Goal: Information Seeking & Learning: Learn about a topic

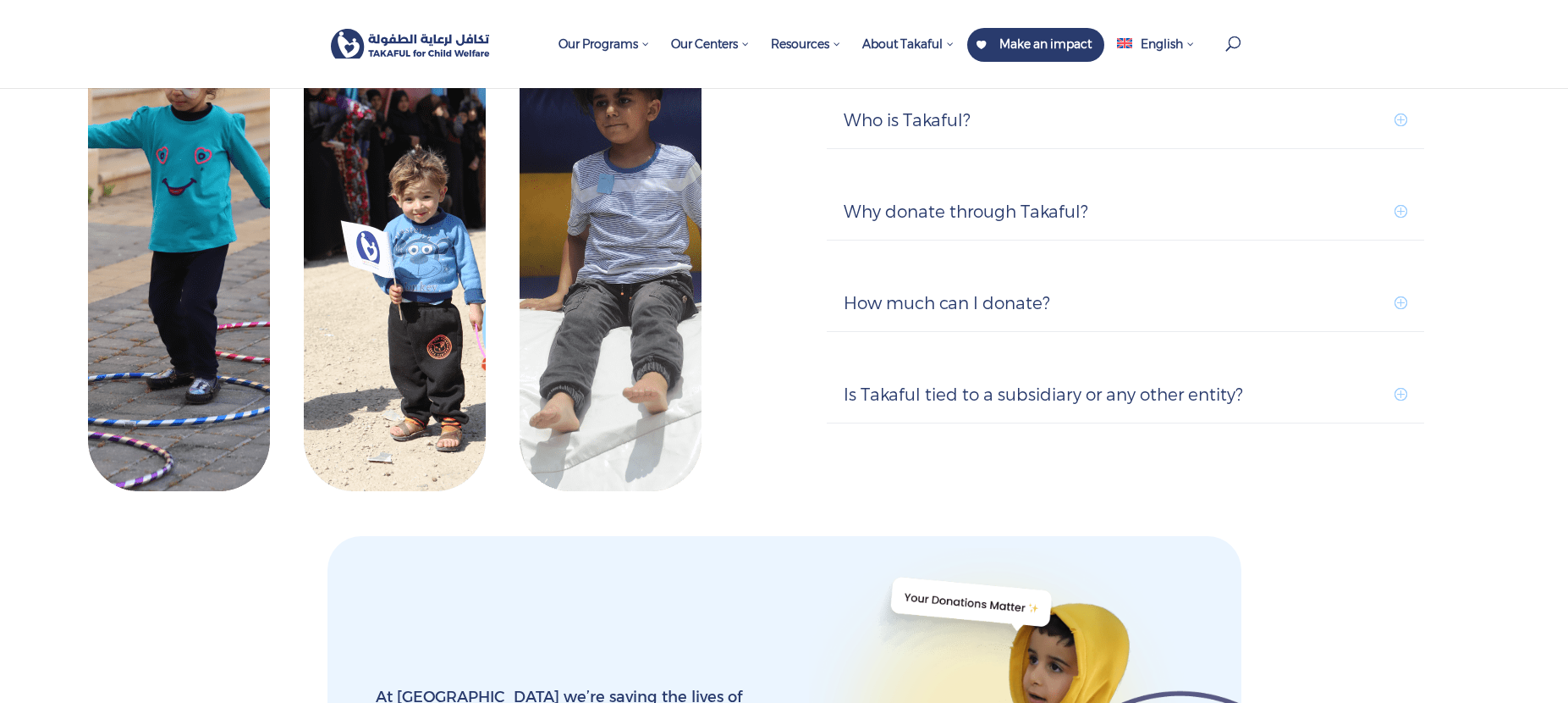
scroll to position [1778, 0]
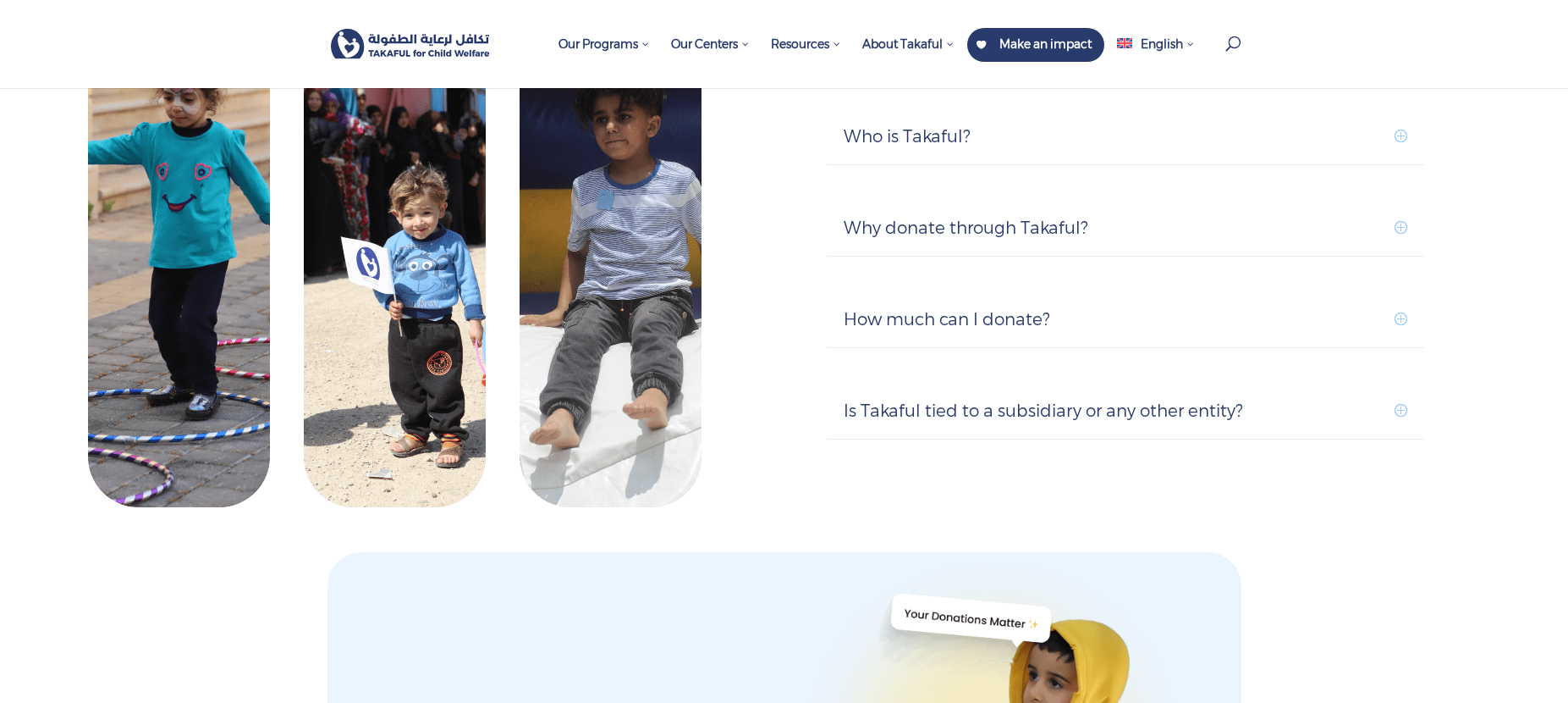
click at [1396, 308] on h5 "How much can I donate?" at bounding box center [1125, 318] width 564 height 22
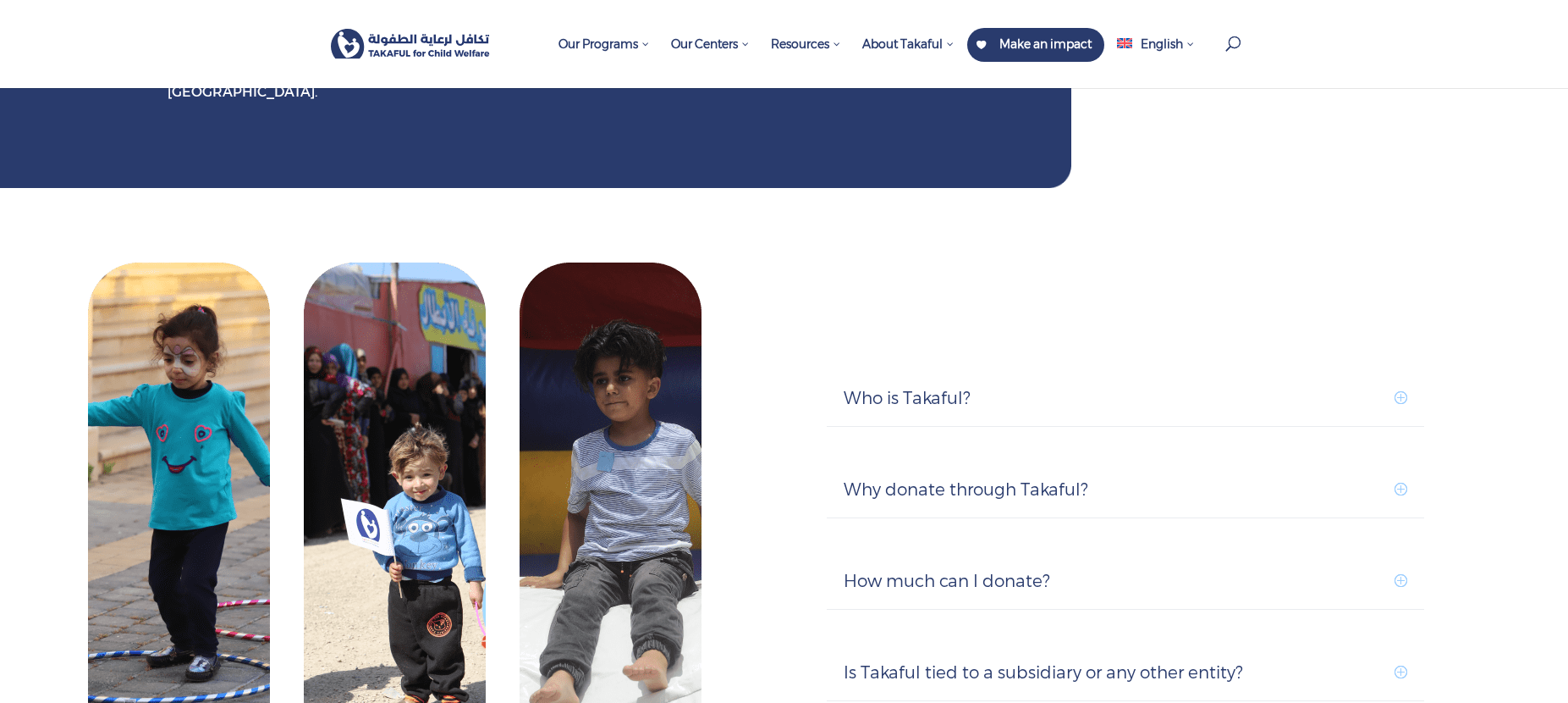
scroll to position [1694, 0]
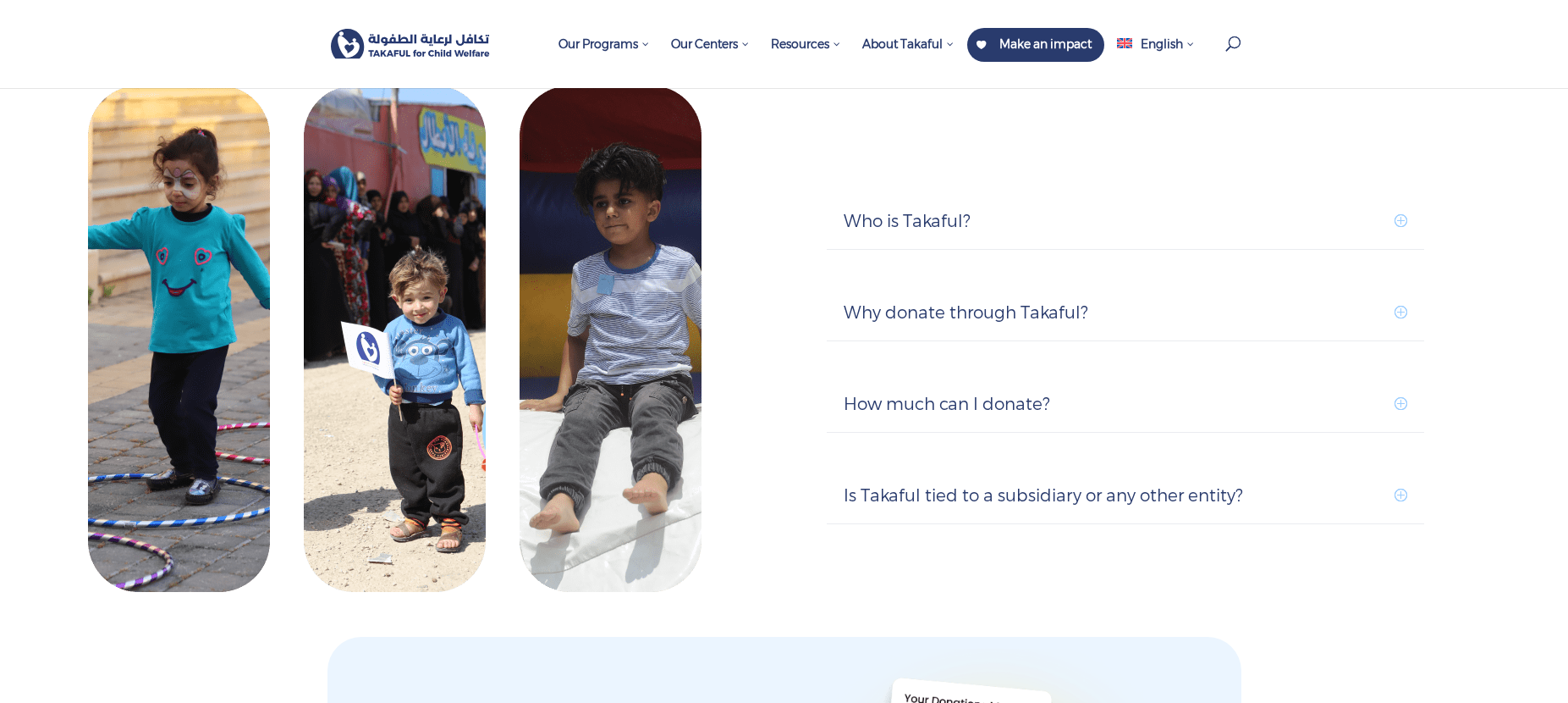
click at [1313, 484] on h5 "Is Takaful tied to a subsidiary or any other entity?" at bounding box center [1125, 495] width 564 height 22
click at [1412, 468] on div "Is Takaful tied to a subsidiary or any other entity? We are an entirely indepen…" at bounding box center [1126, 495] width 598 height 57
click at [1401, 484] on h5 "Is Takaful tied to a subsidiary or any other entity?" at bounding box center [1125, 495] width 564 height 22
type input "**"
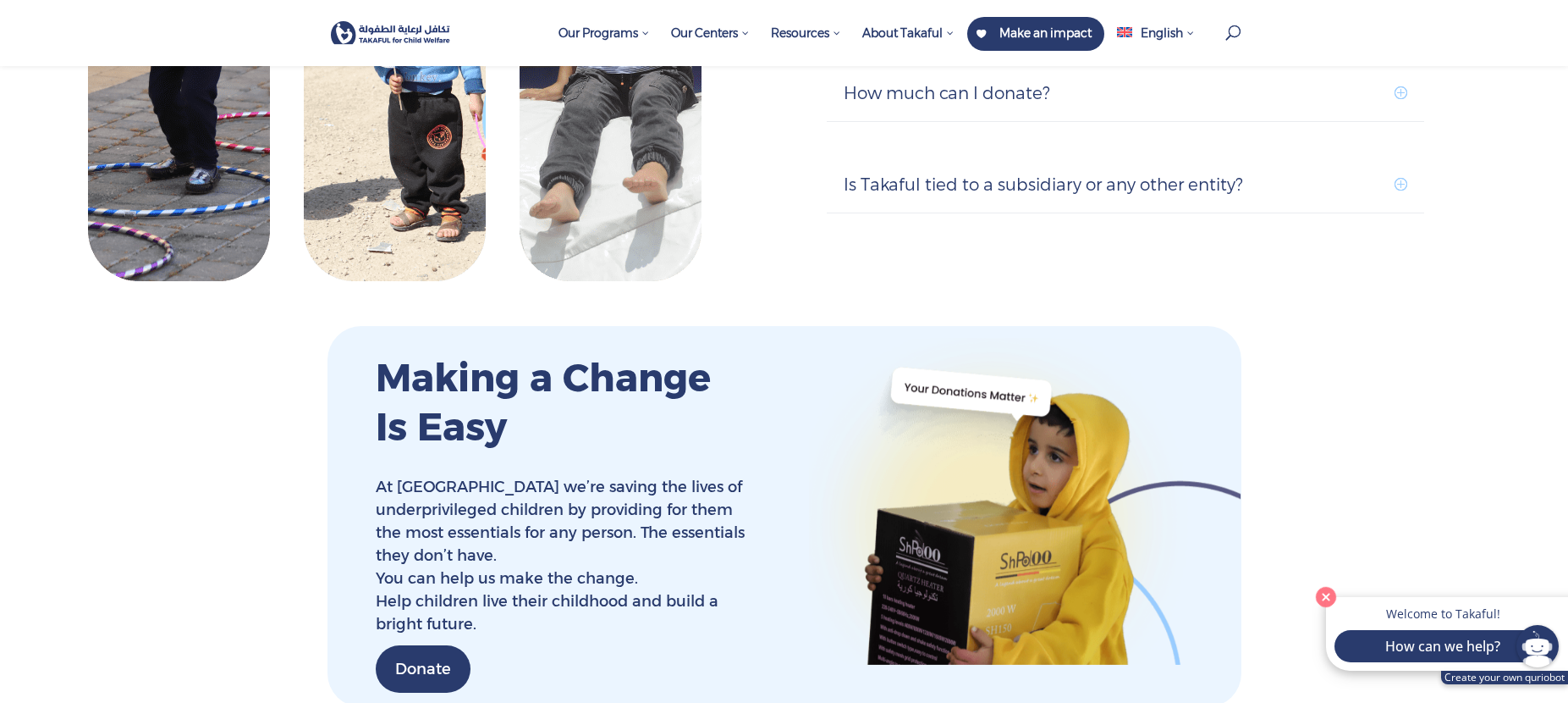
scroll to position [1863, 0]
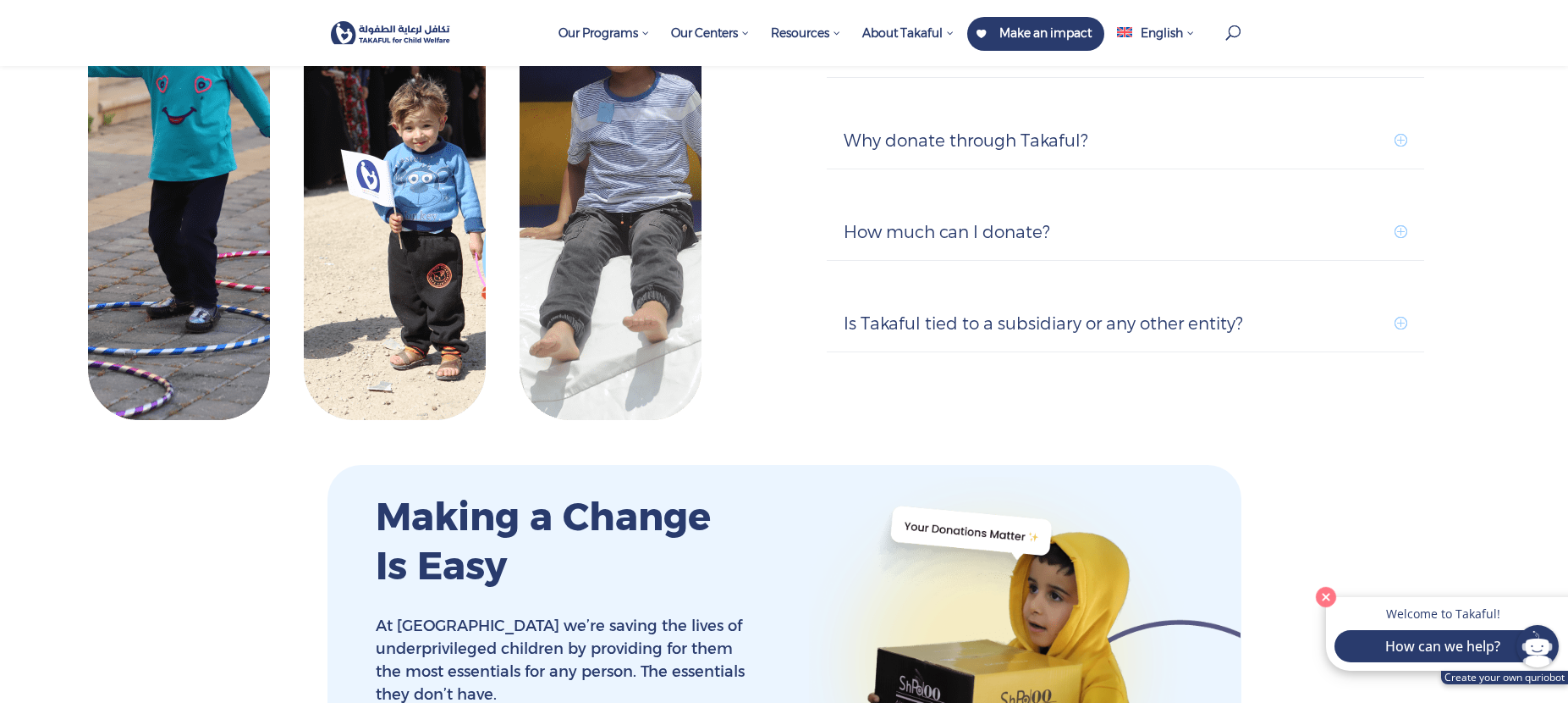
click at [1197, 312] on h5 "Is Takaful tied to a subsidiary or any other entity?" at bounding box center [1125, 323] width 564 height 22
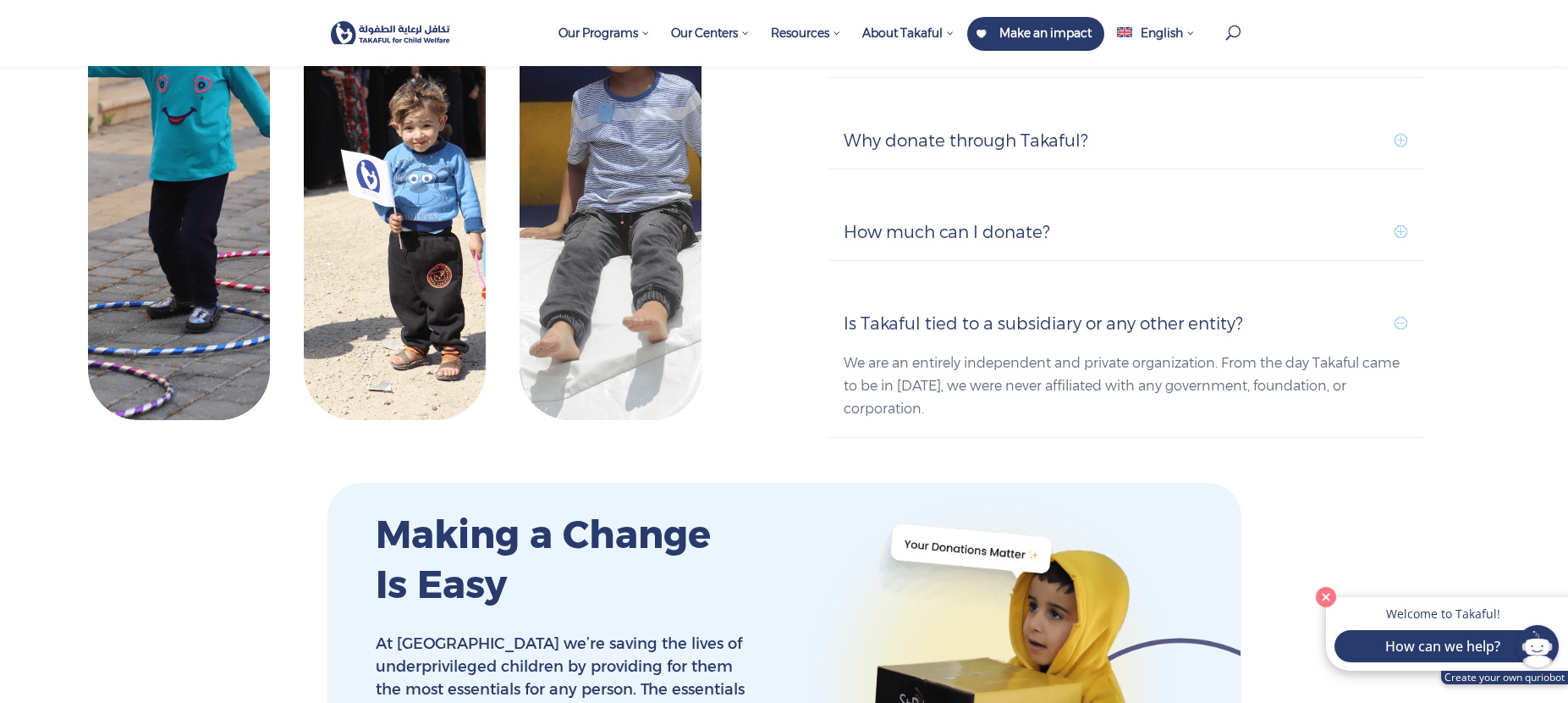
click at [1205, 312] on h5 "Is Takaful tied to a subsidiary or any other entity?" at bounding box center [1125, 323] width 564 height 22
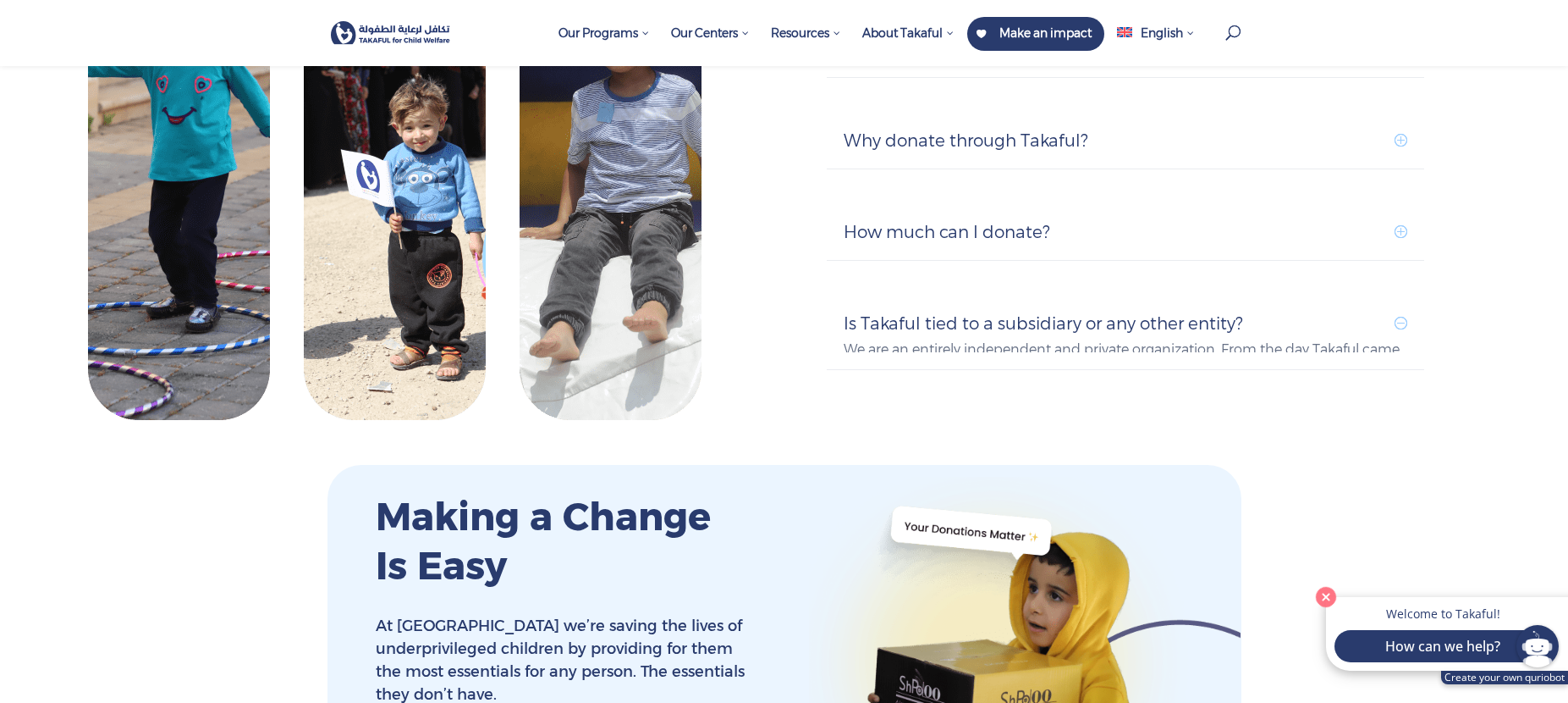
click at [1106, 218] on div "How much can I donate? Every dollar you donate goes to someone in desperate nee…" at bounding box center [1126, 232] width 598 height 57
click at [1087, 221] on h5 "How much can I donate?" at bounding box center [1125, 231] width 564 height 22
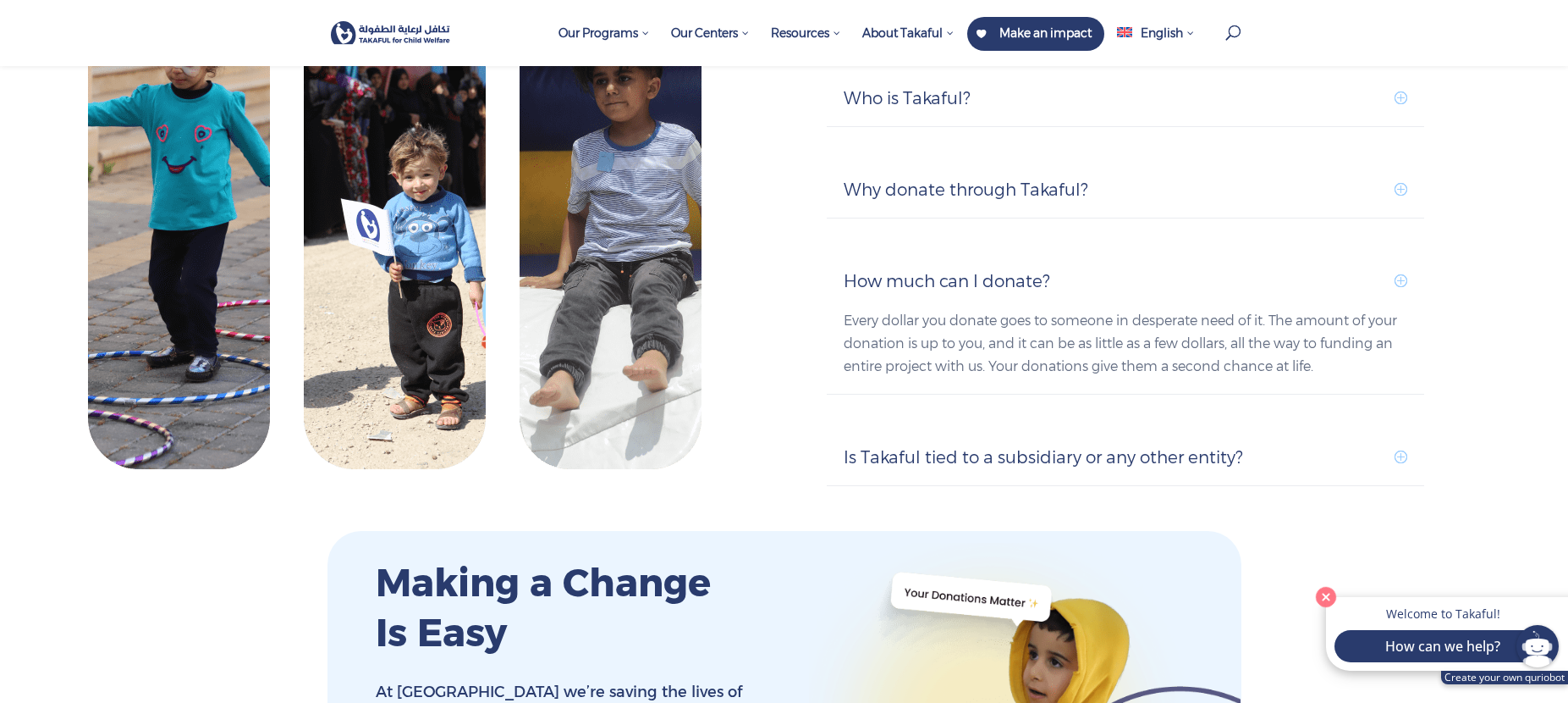
scroll to position [1778, 0]
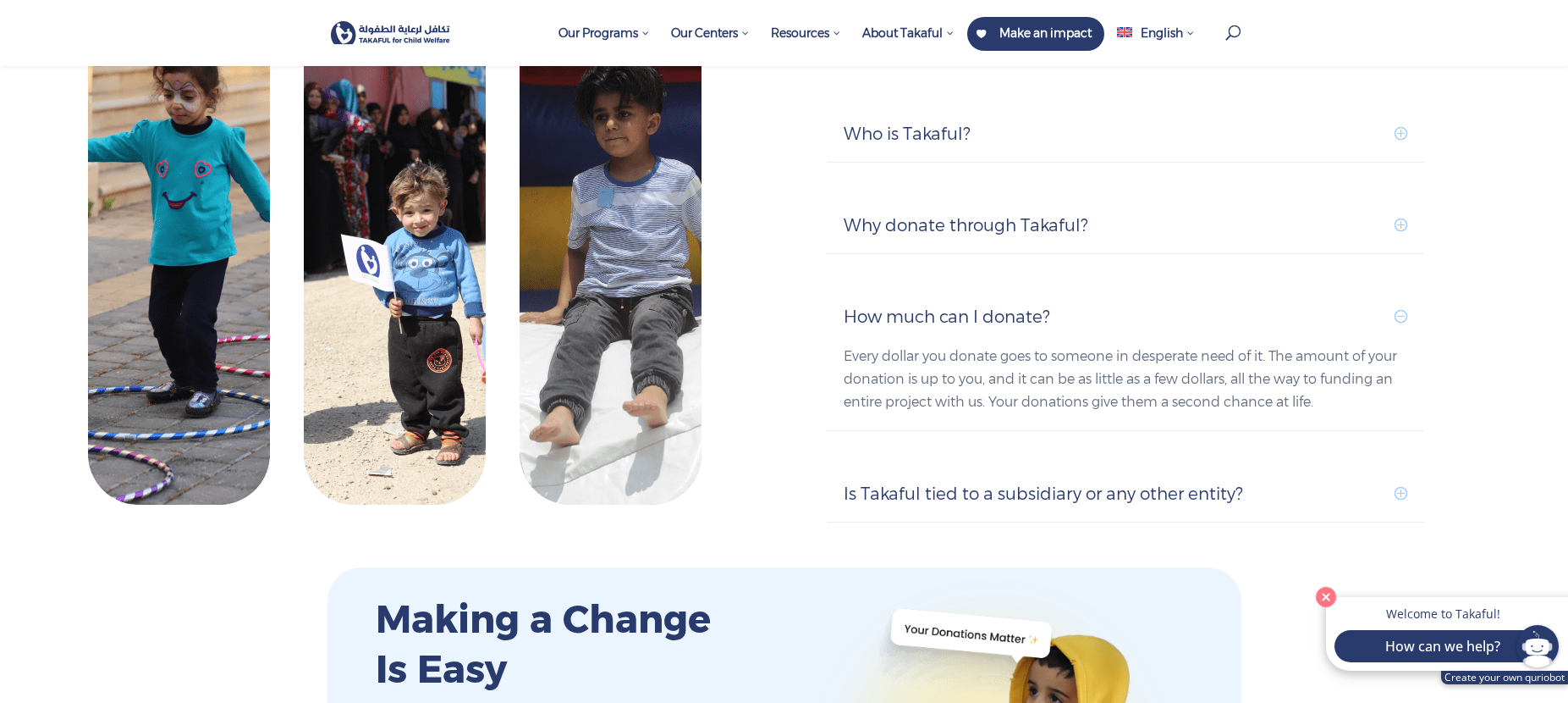
click at [972, 202] on div "Why donate through Takaful? [PERSON_NAME] is dedicated to enhancing the lives o…" at bounding box center [1126, 225] width 598 height 57
click at [967, 215] on h5 "Why donate through Takaful?" at bounding box center [1125, 225] width 564 height 22
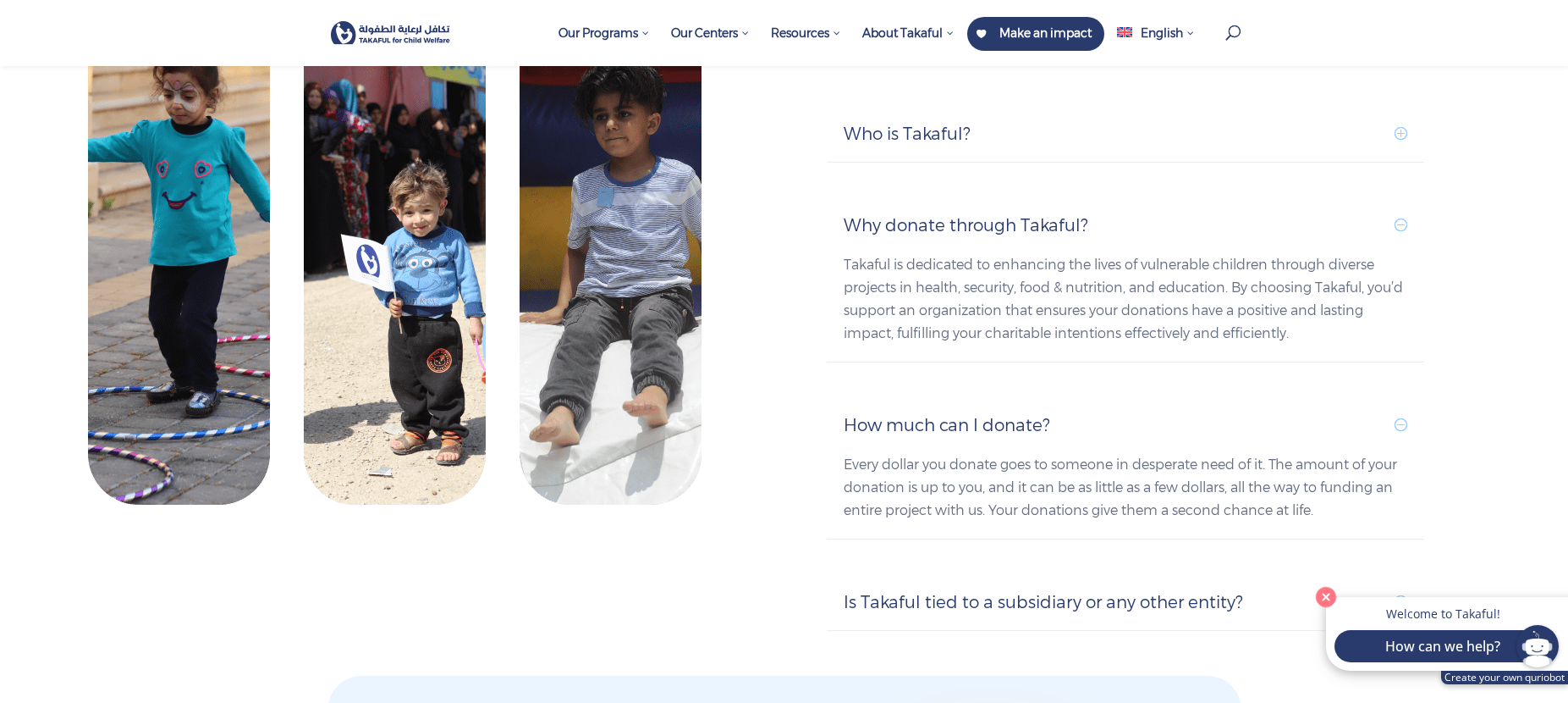
click at [935, 123] on h5 "Who is Takaful?" at bounding box center [1125, 133] width 564 height 22
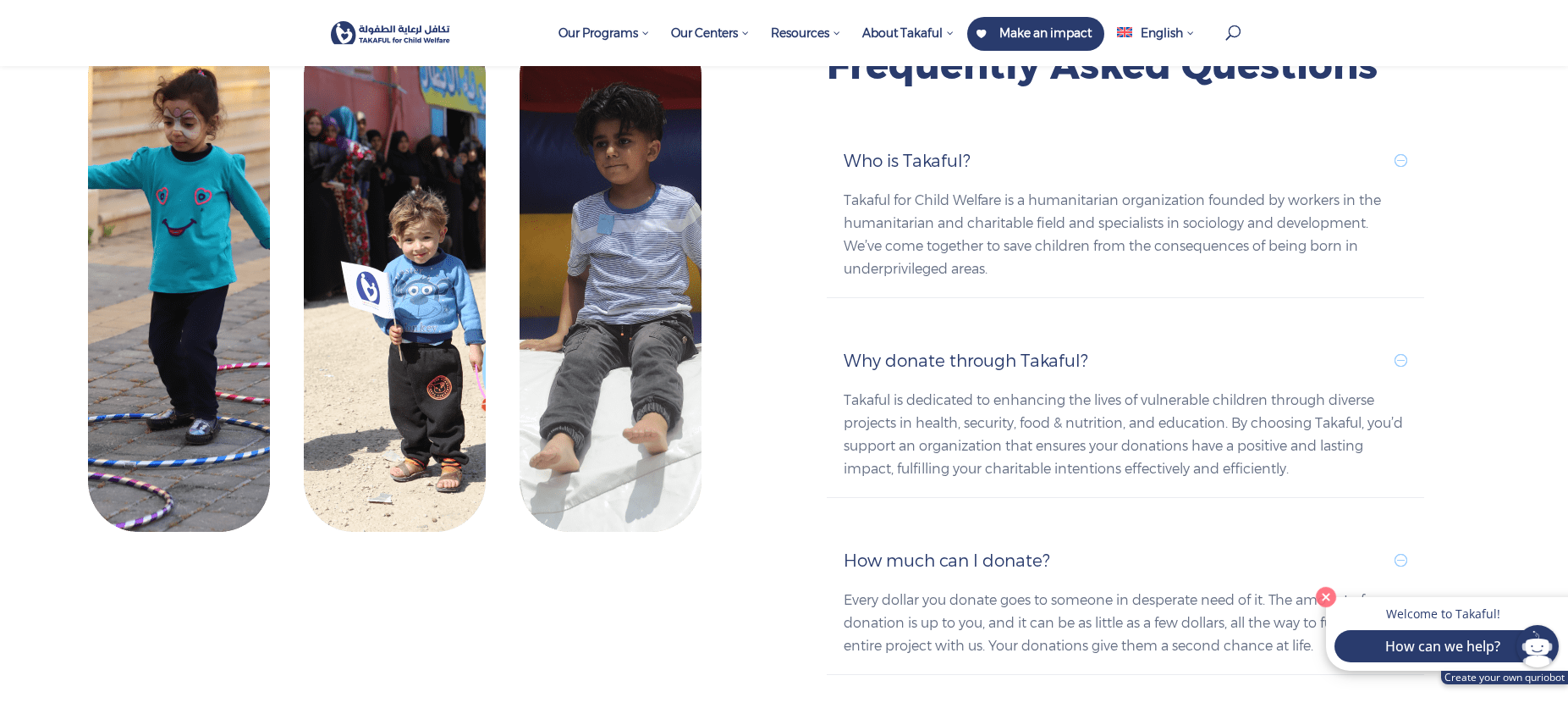
scroll to position [1863, 0]
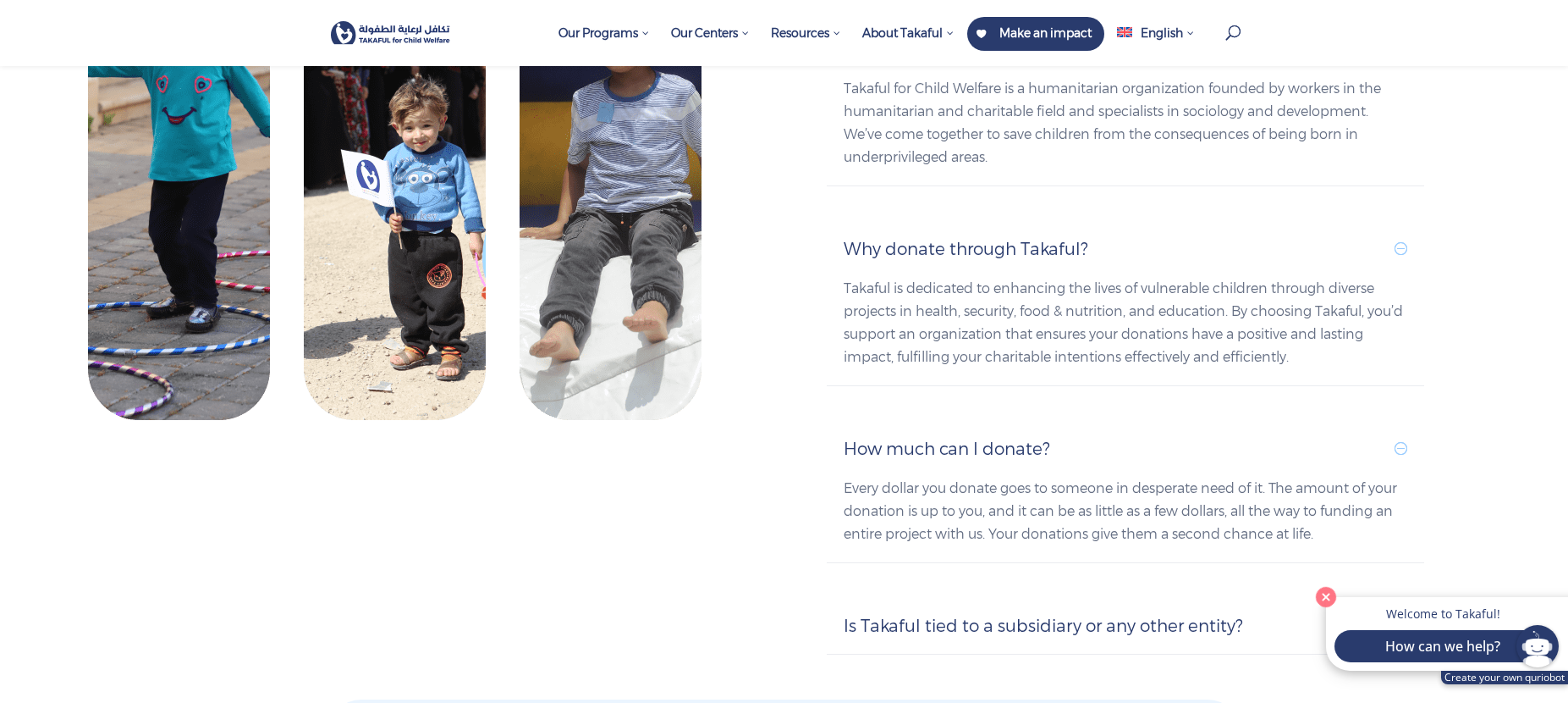
click at [986, 238] on h5 "Why donate through Takaful?" at bounding box center [1125, 249] width 564 height 22
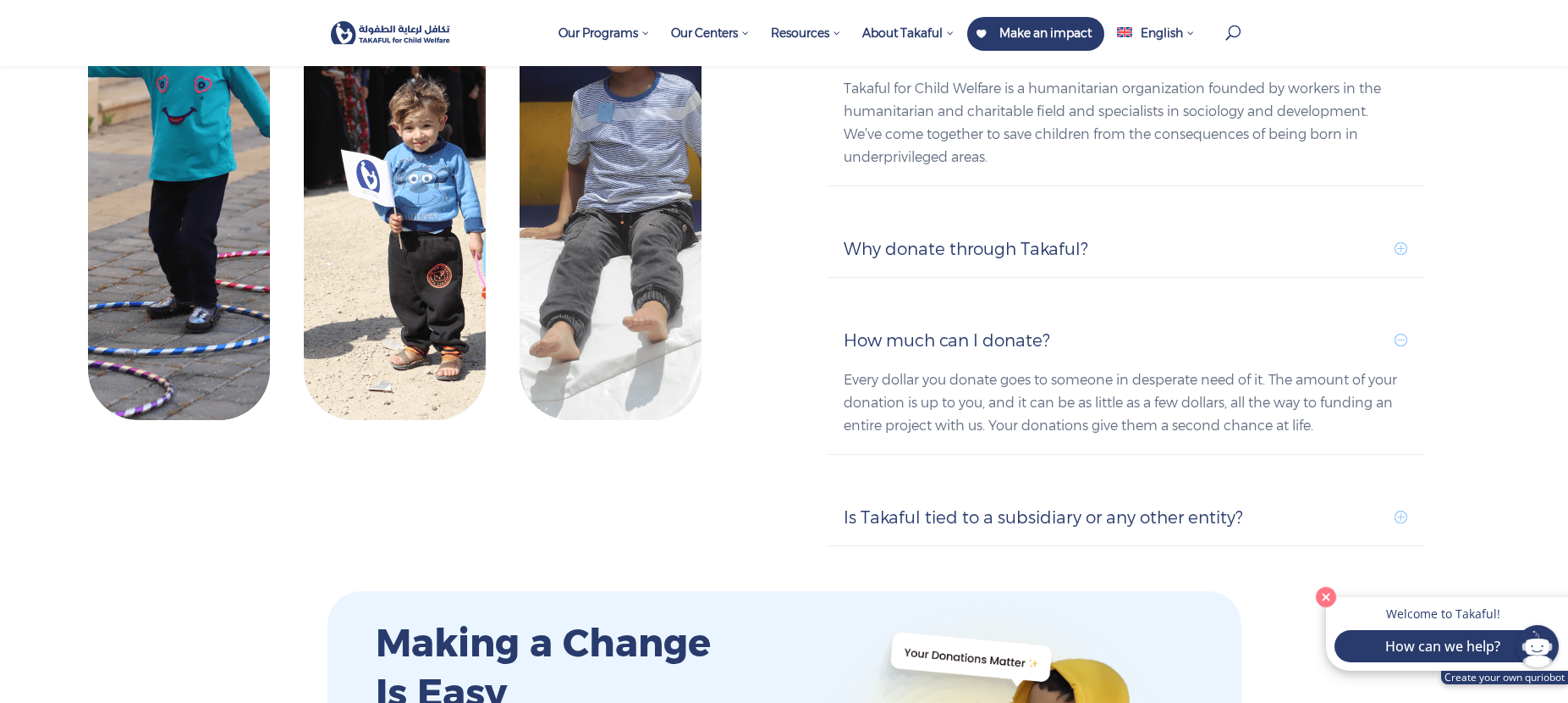
click at [1004, 495] on div "Is Takaful tied to a subsidiary or any other entity? We are an entirely indepen…" at bounding box center [1126, 517] width 598 height 57
click at [997, 507] on h5 "Is Takaful tied to a subsidiary or any other entity?" at bounding box center [1125, 517] width 564 height 22
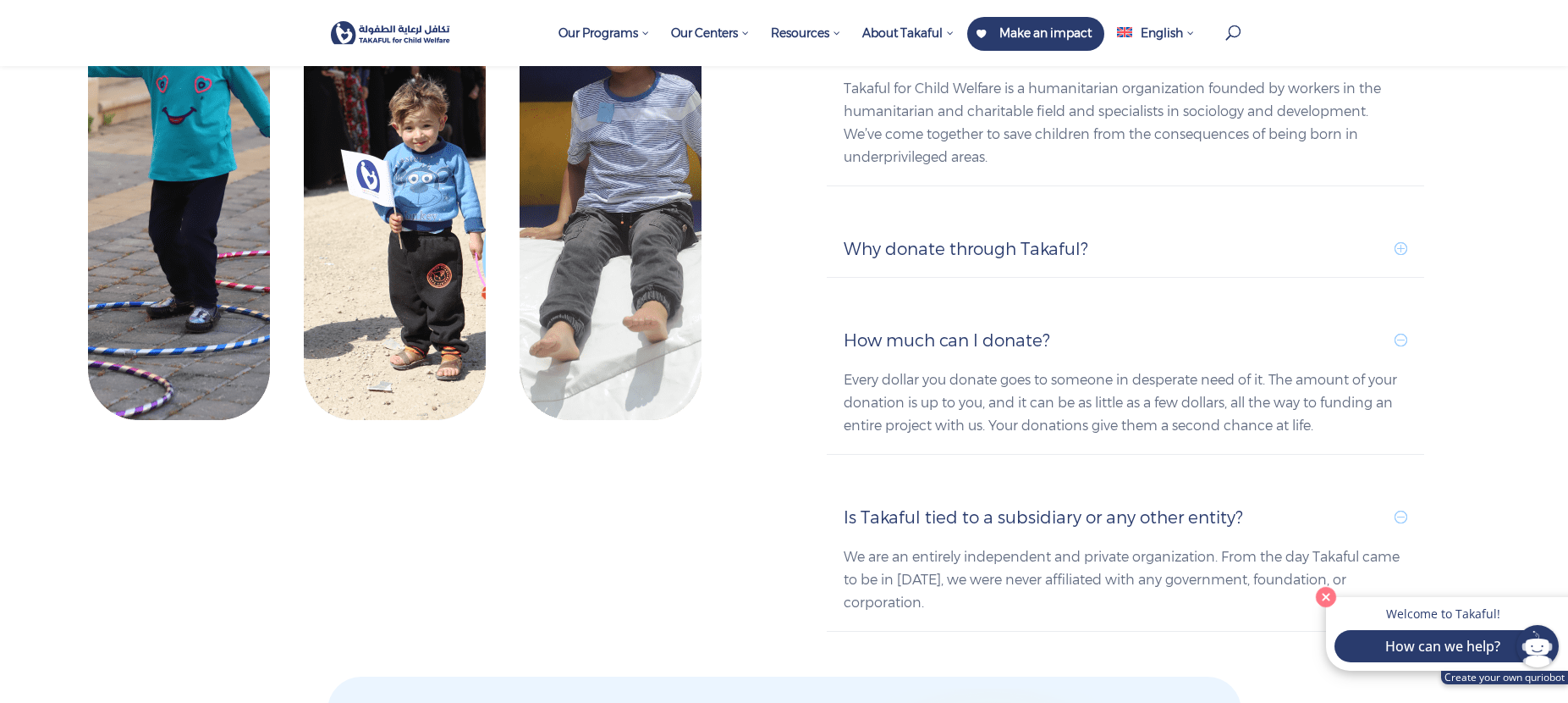
click at [984, 352] on div "Every dollar you donate goes to someone in desperate need of it. The amount of …" at bounding box center [1125, 394] width 564 height 85
click at [966, 330] on h5 "How much can I donate?" at bounding box center [1125, 340] width 564 height 22
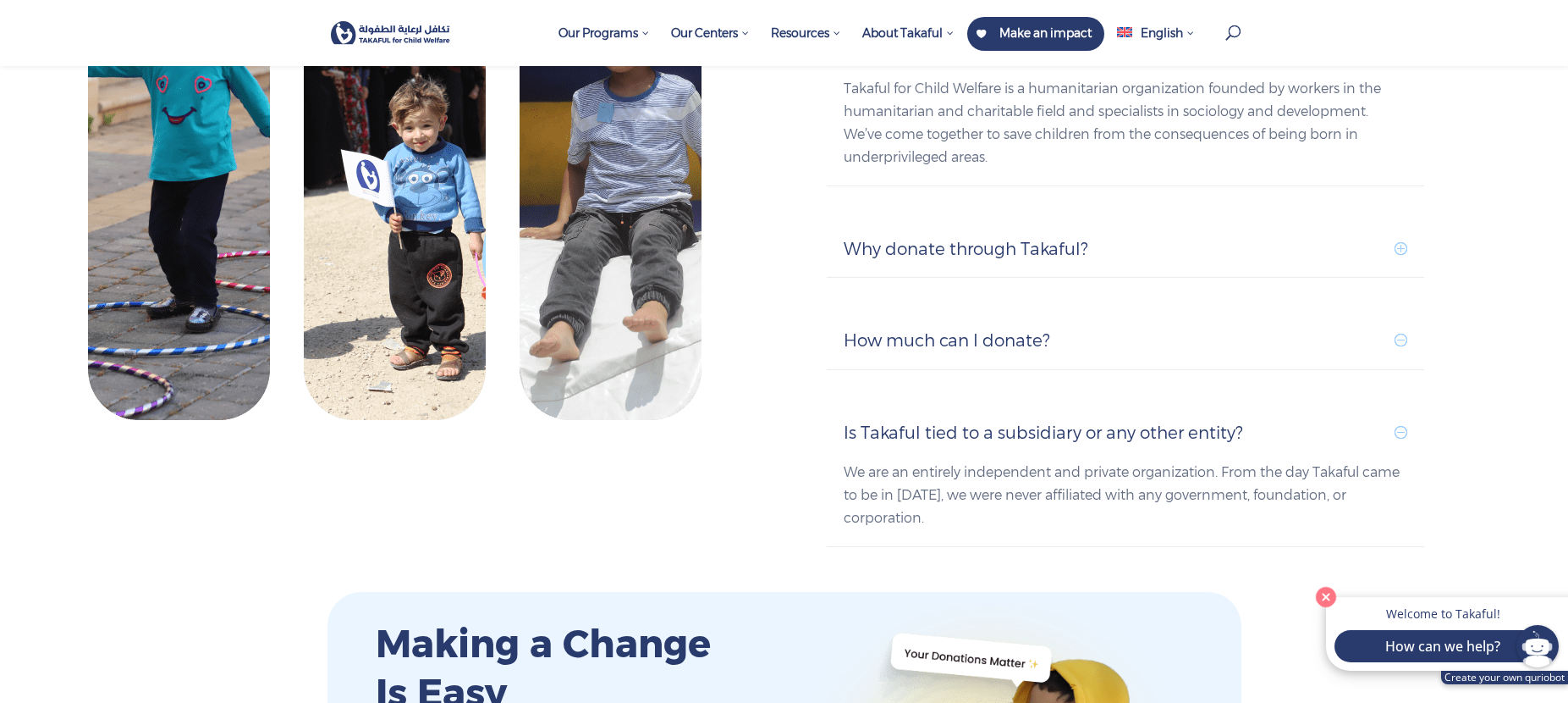
click at [974, 444] on div "We are an entirely independent and private organization. From the day Takaful c…" at bounding box center [1125, 487] width 564 height 85
click at [967, 421] on h5 "Is Takaful tied to a subsidiary or any other entity?" at bounding box center [1125, 432] width 564 height 22
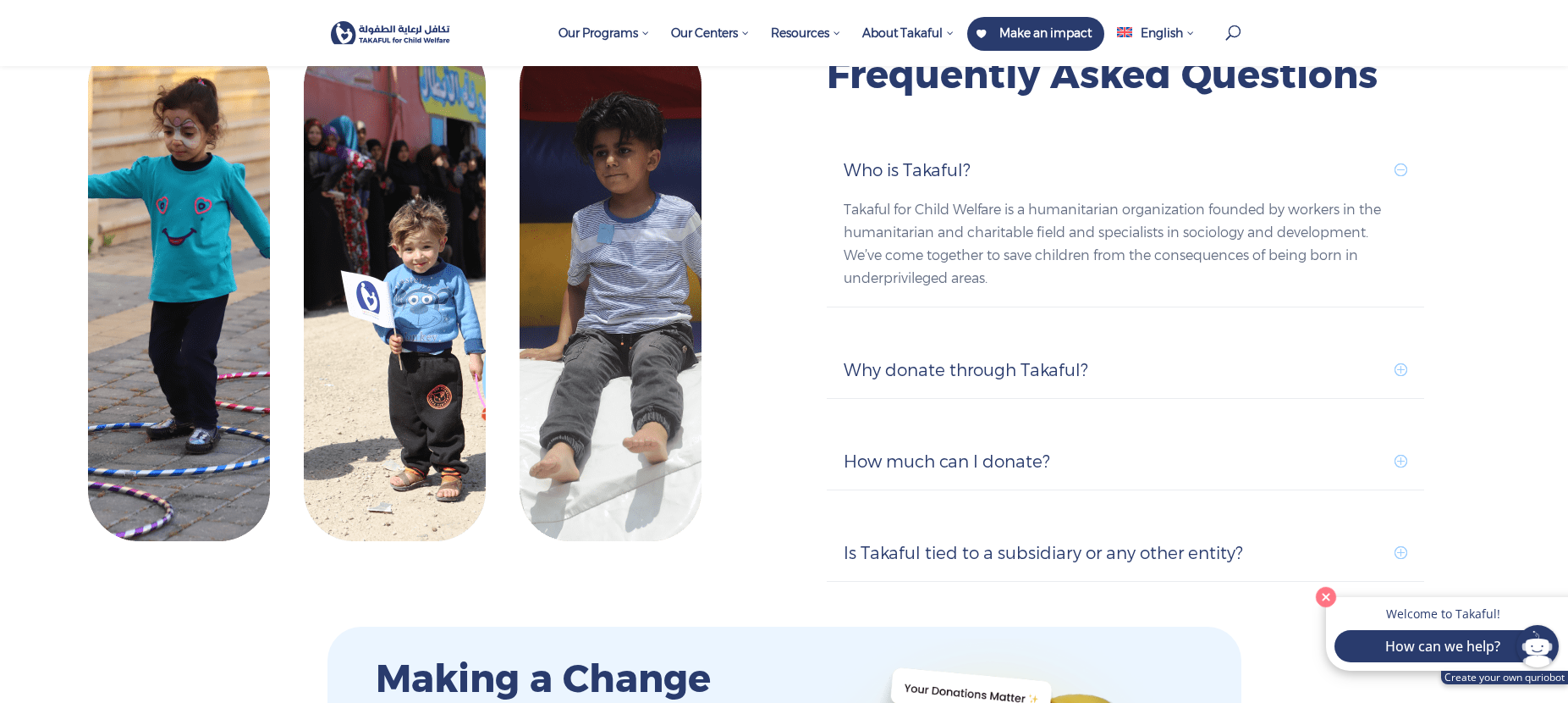
scroll to position [1525, 0]
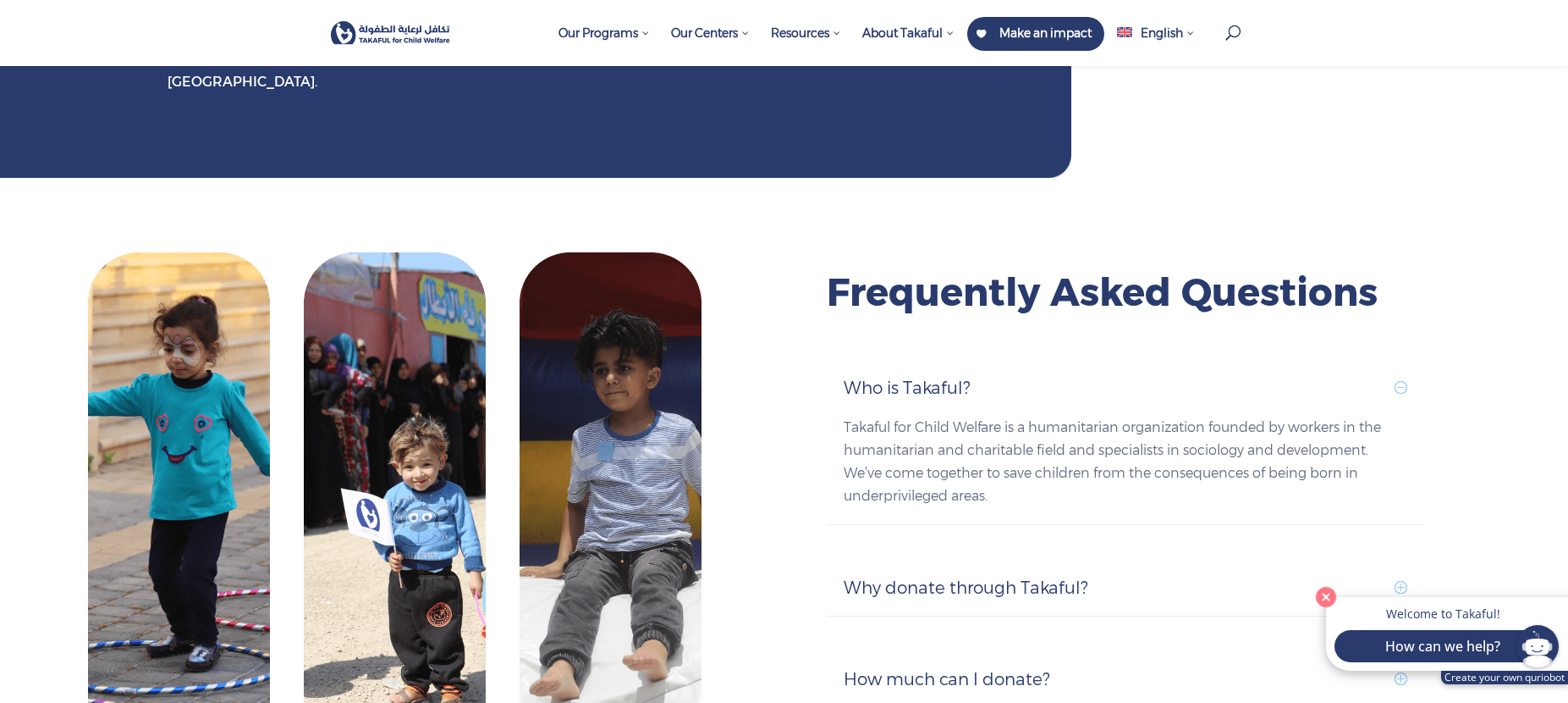
click at [961, 360] on div "Who is Takaful? Takaful for Child Welfare is a humanitarian organization founde…" at bounding box center [1126, 442] width 598 height 165
click at [951, 377] on h5 "Who is Takaful?" at bounding box center [1125, 387] width 564 height 22
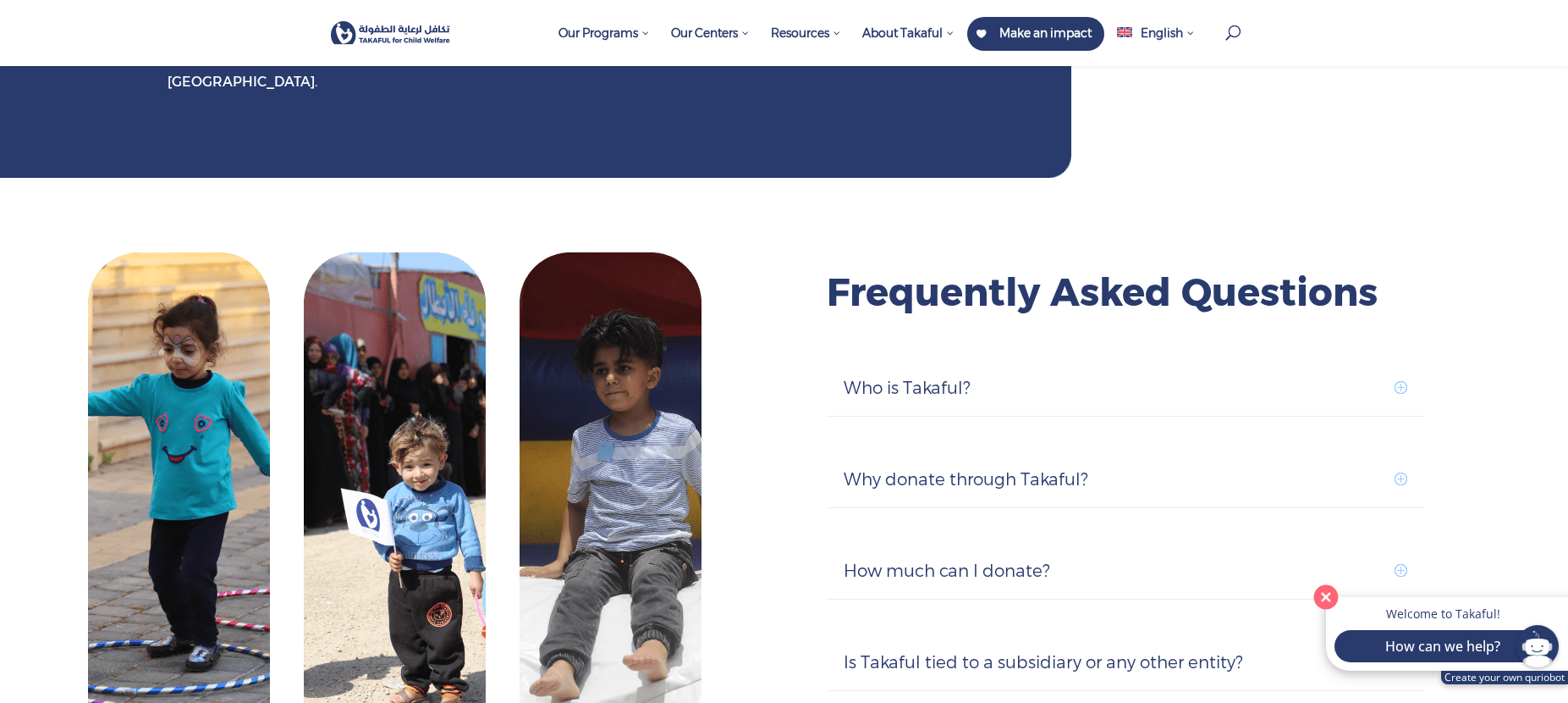
click at [1327, 598] on button "Close" at bounding box center [1327, 597] width 35 height 35
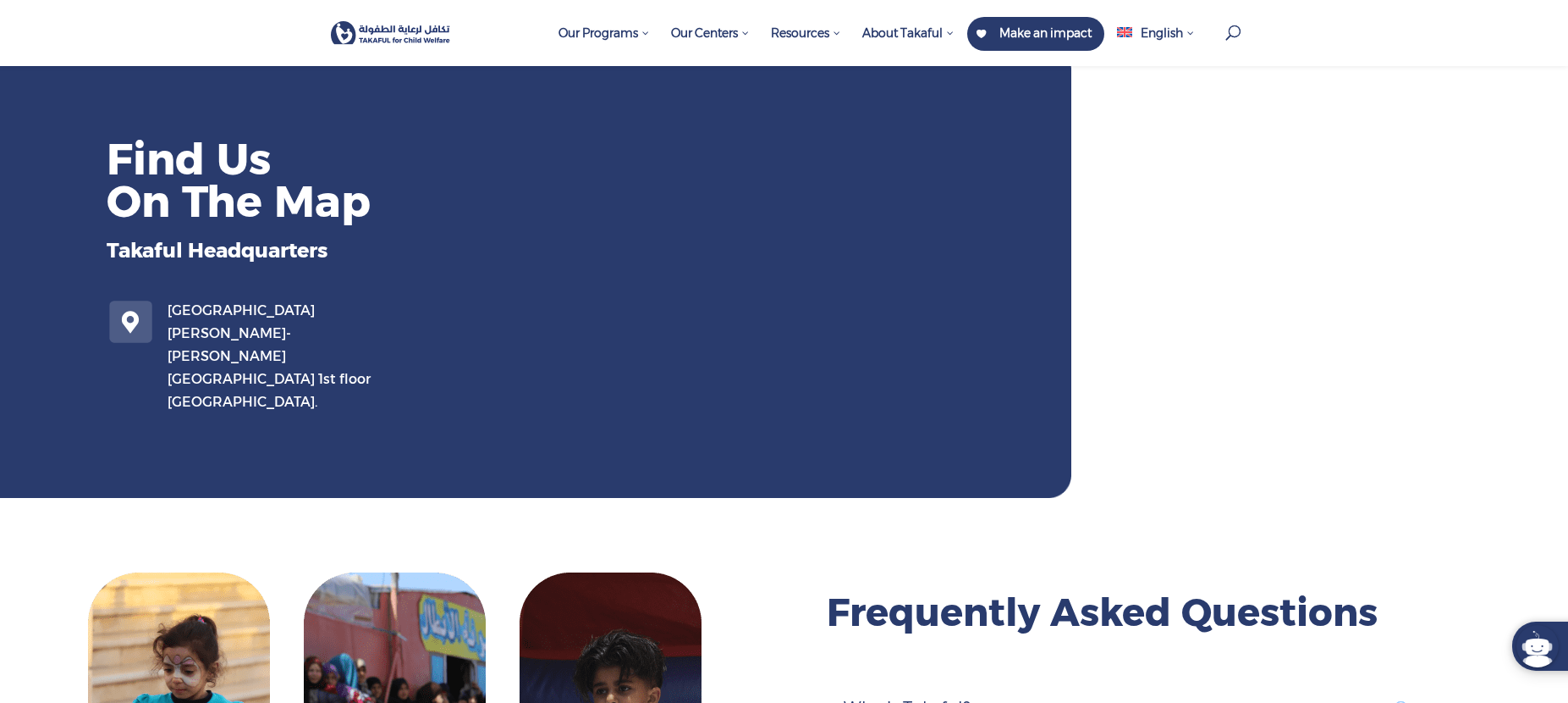
scroll to position [1101, 0]
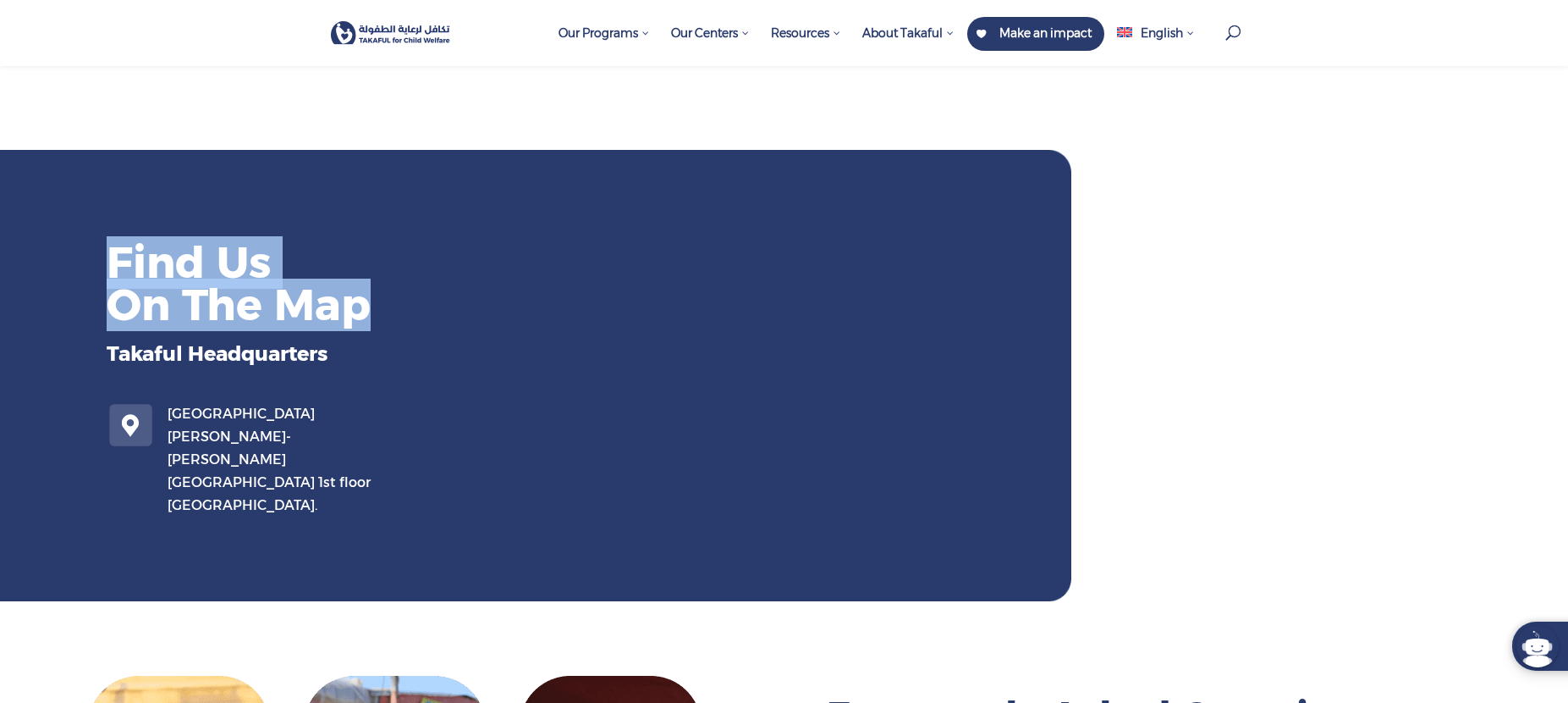
drag, startPoint x: 98, startPoint y: 235, endPoint x: 478, endPoint y: 307, distance: 386.8
click at [478, 307] on div "Find Us On The Map Takaful Headquarters [PERSON_NAME][GEOGRAPHIC_DATA]- [PERSON…" at bounding box center [370, 376] width 742 height 326
click at [478, 307] on h2 "Find Us On The Map" at bounding box center [424, 288] width 635 height 93
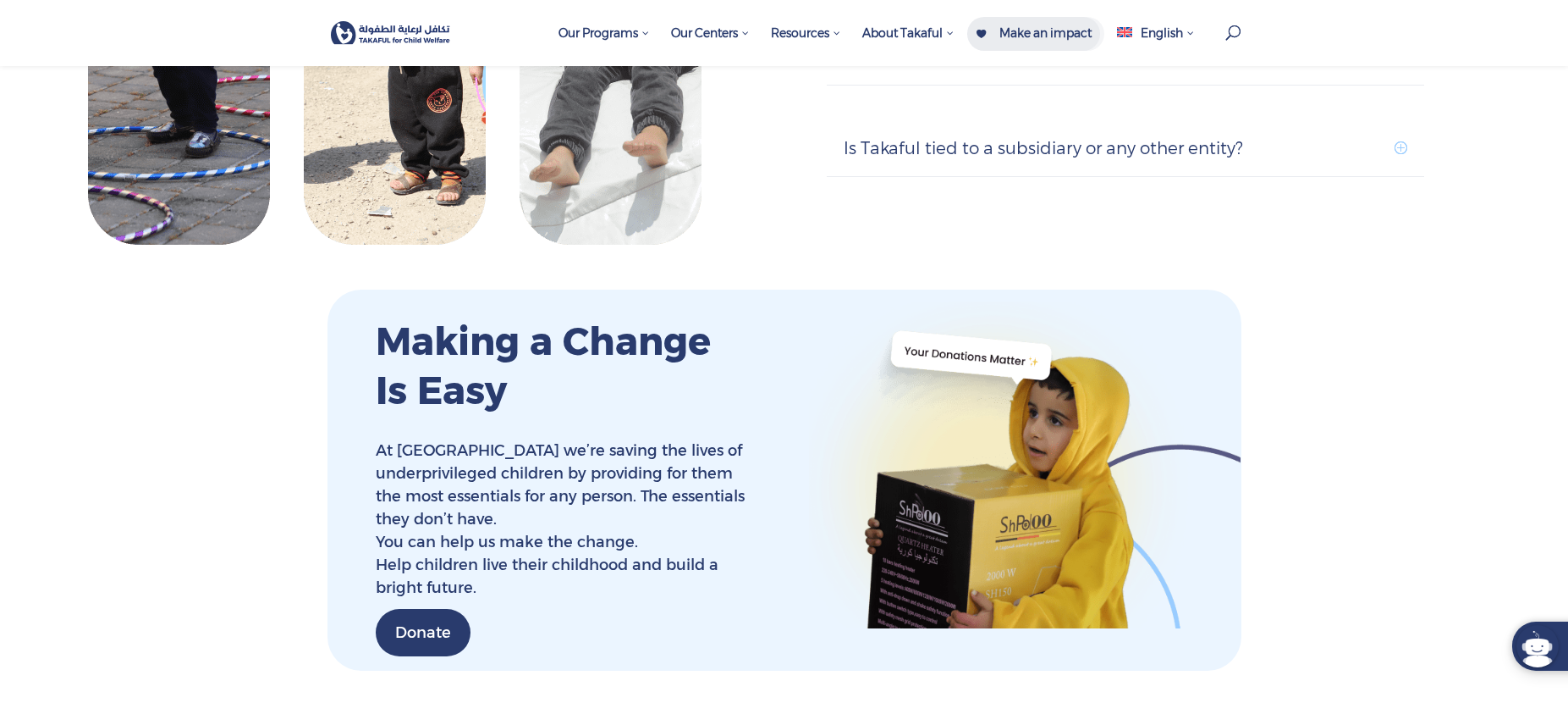
scroll to position [2117, 0]
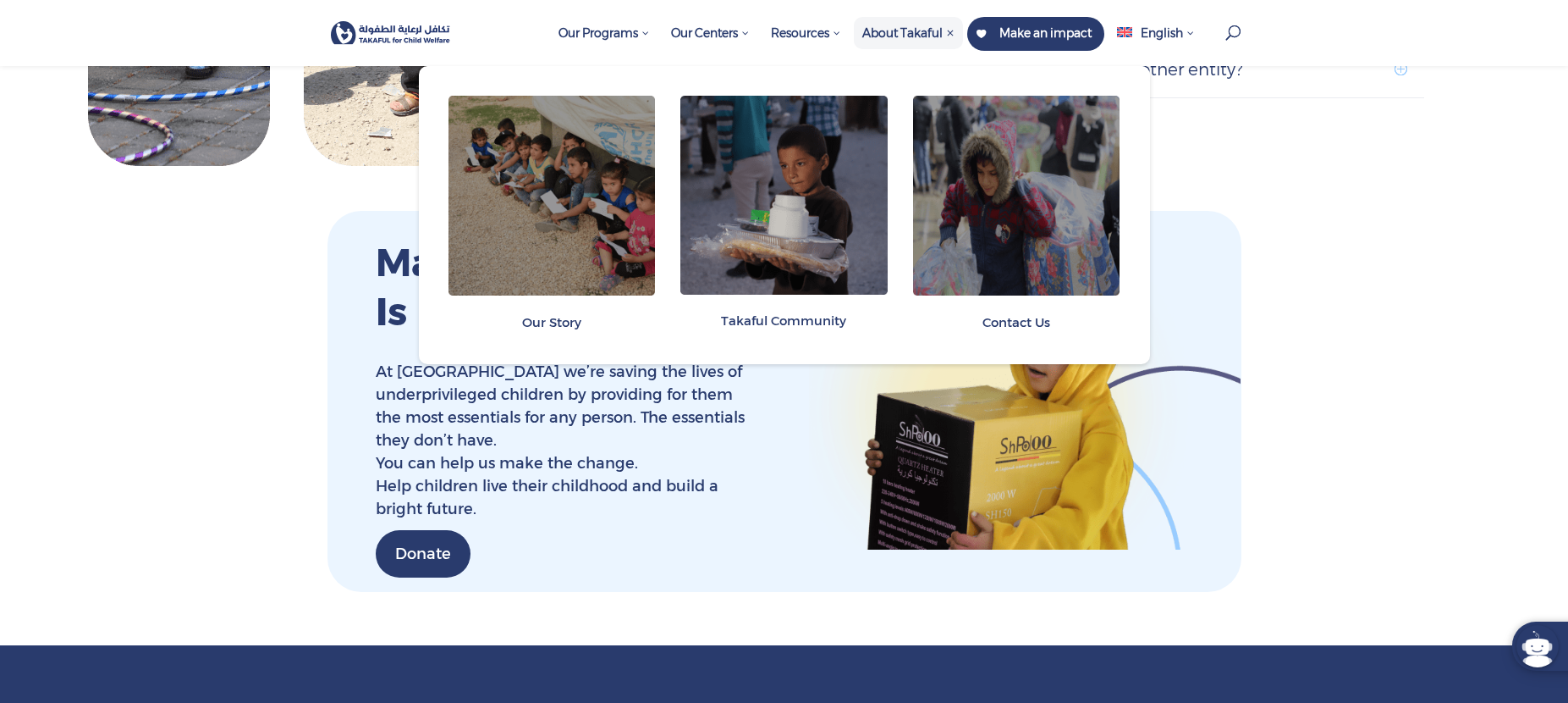
click at [900, 35] on span "About Takaful" at bounding box center [908, 32] width 92 height 15
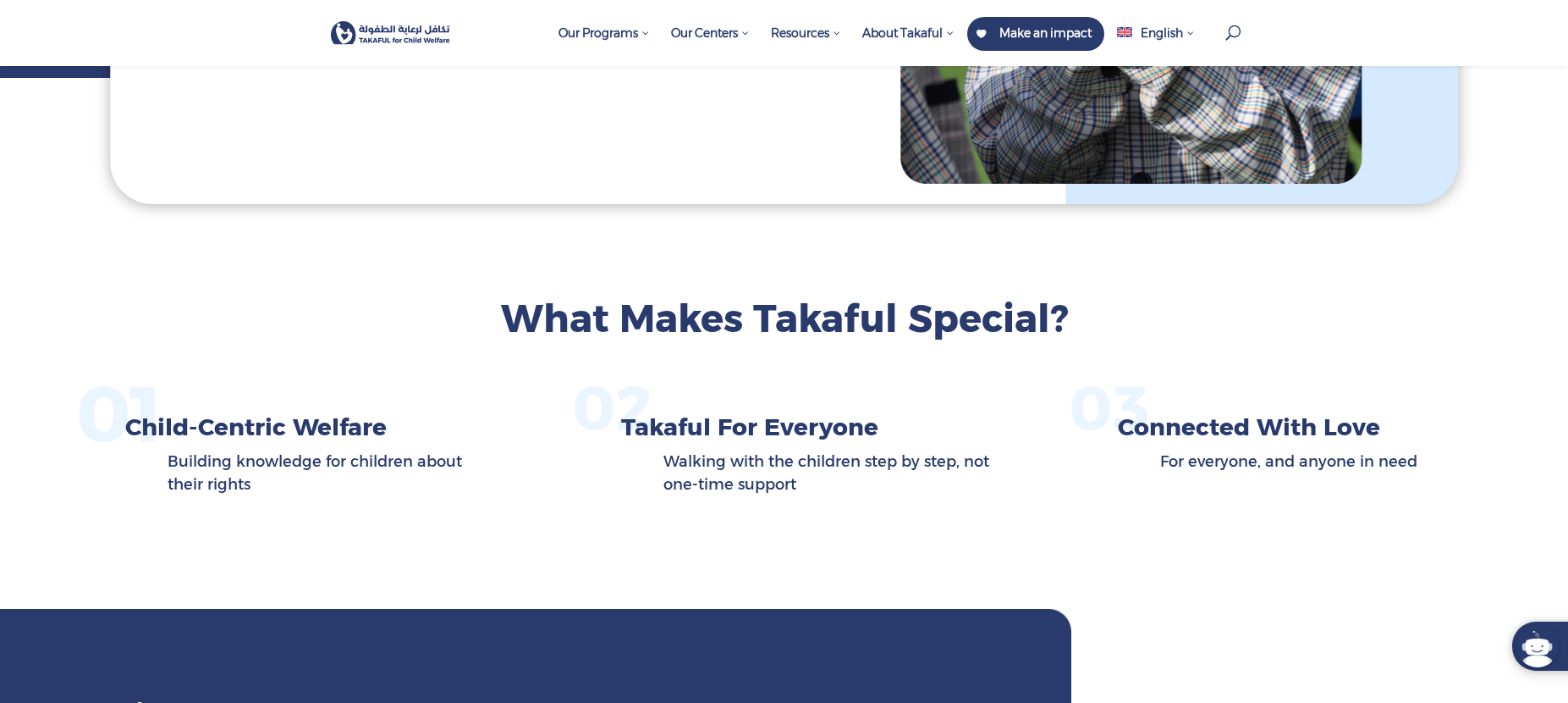
scroll to position [678, 0]
